Goal: Task Accomplishment & Management: Manage account settings

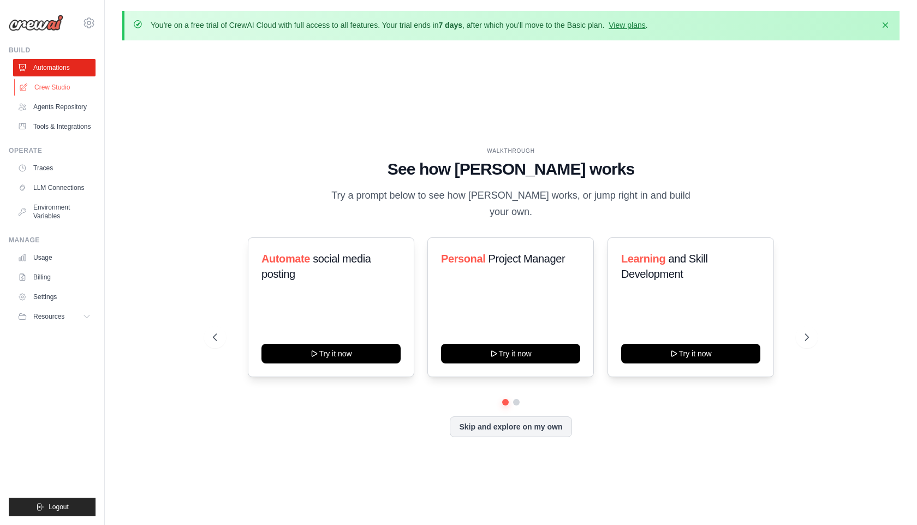
click at [56, 85] on link "Crew Studio" at bounding box center [55, 87] width 82 height 17
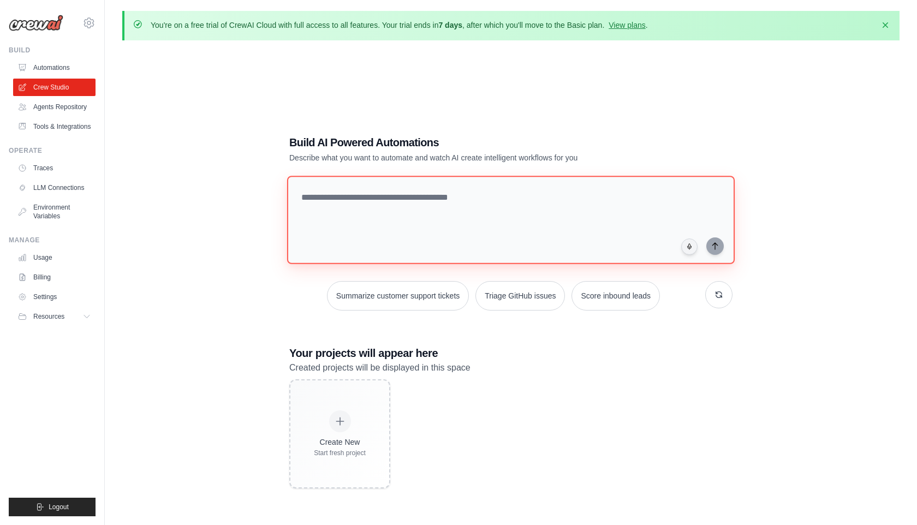
click at [347, 215] on textarea at bounding box center [511, 220] width 448 height 88
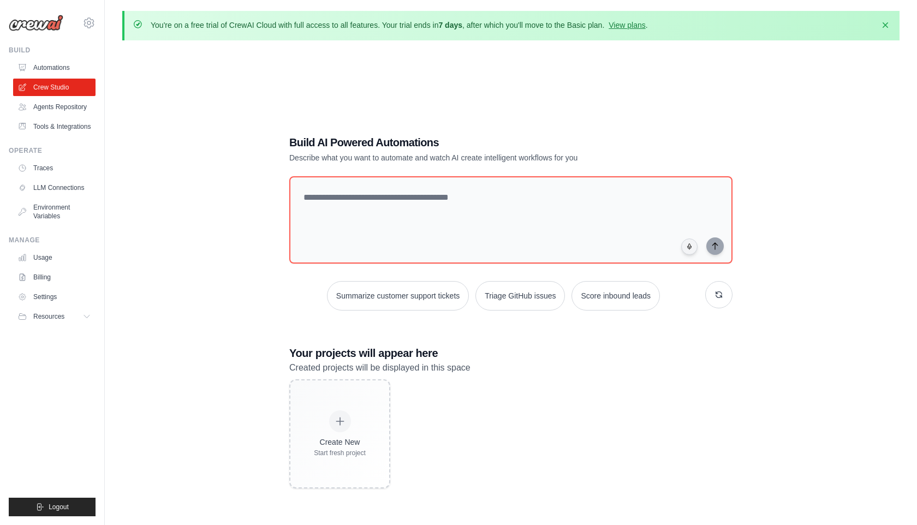
click at [248, 185] on div "Build AI Powered Automations Describe what you want to automate and watch AI cr…" at bounding box center [510, 311] width 777 height 525
click at [62, 115] on link "Agents Repository" at bounding box center [55, 106] width 82 height 17
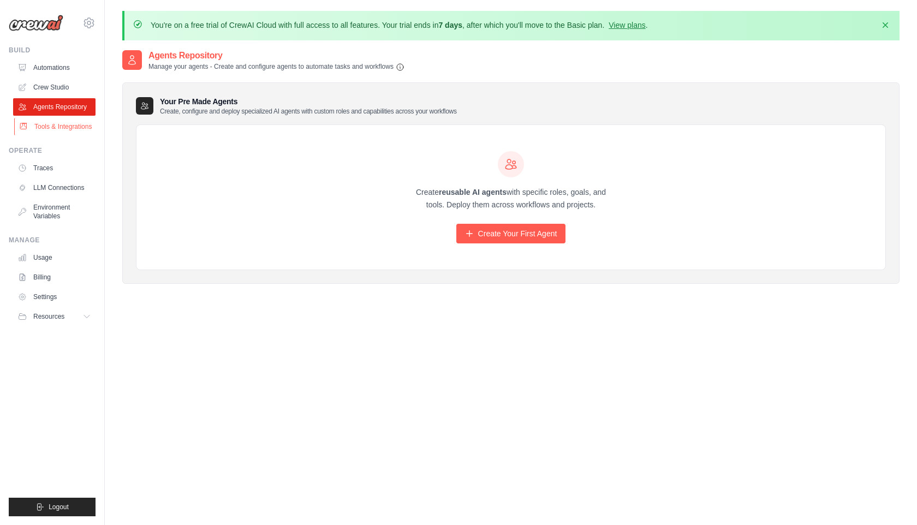
click at [67, 128] on link "Tools & Integrations" at bounding box center [55, 126] width 82 height 17
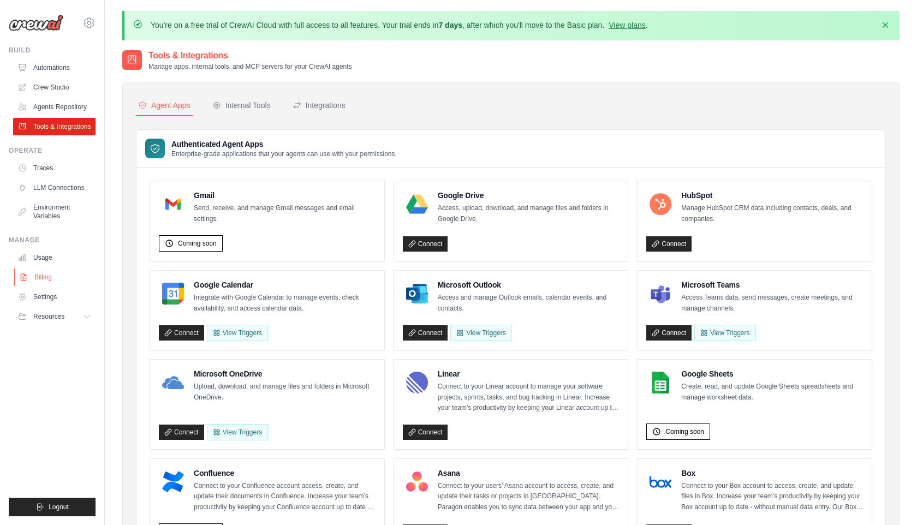
click at [46, 272] on link "Billing" at bounding box center [55, 277] width 82 height 17
